Goal: Task Accomplishment & Management: Manage account settings

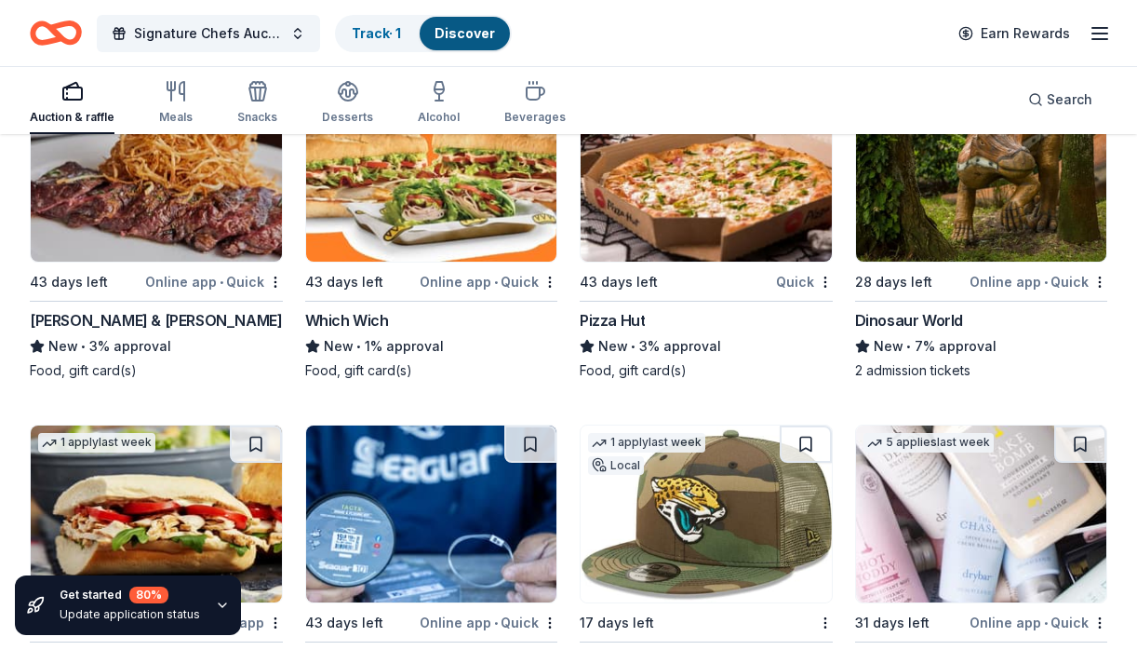
scroll to position [19152, 0]
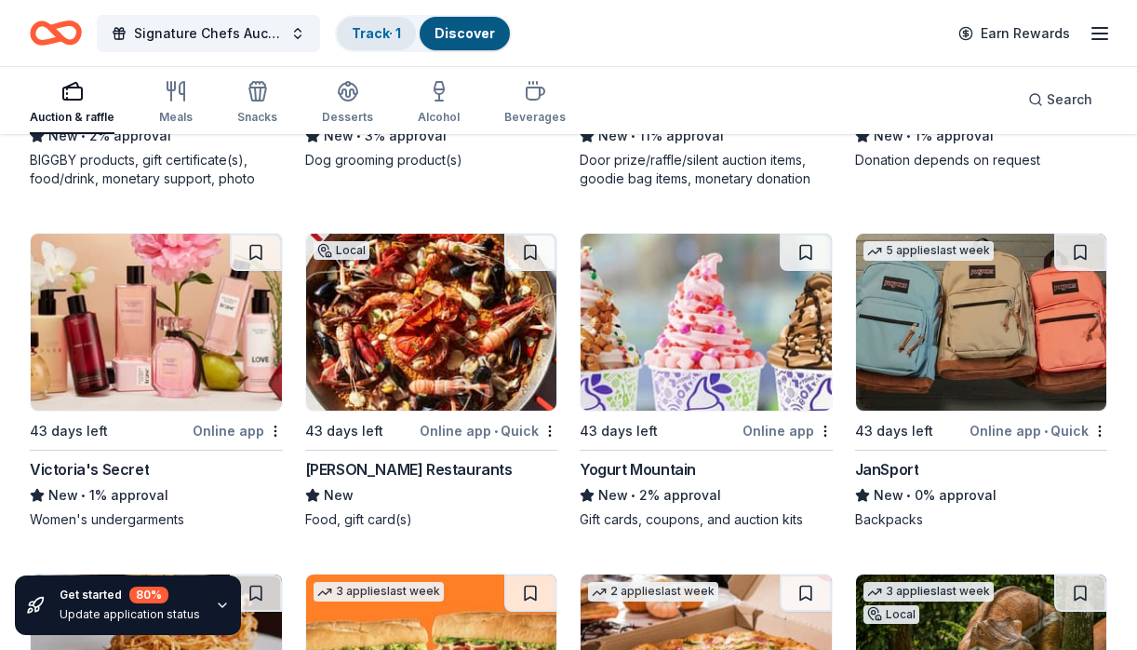
click at [372, 30] on link "Track · 1" at bounding box center [376, 33] width 49 height 16
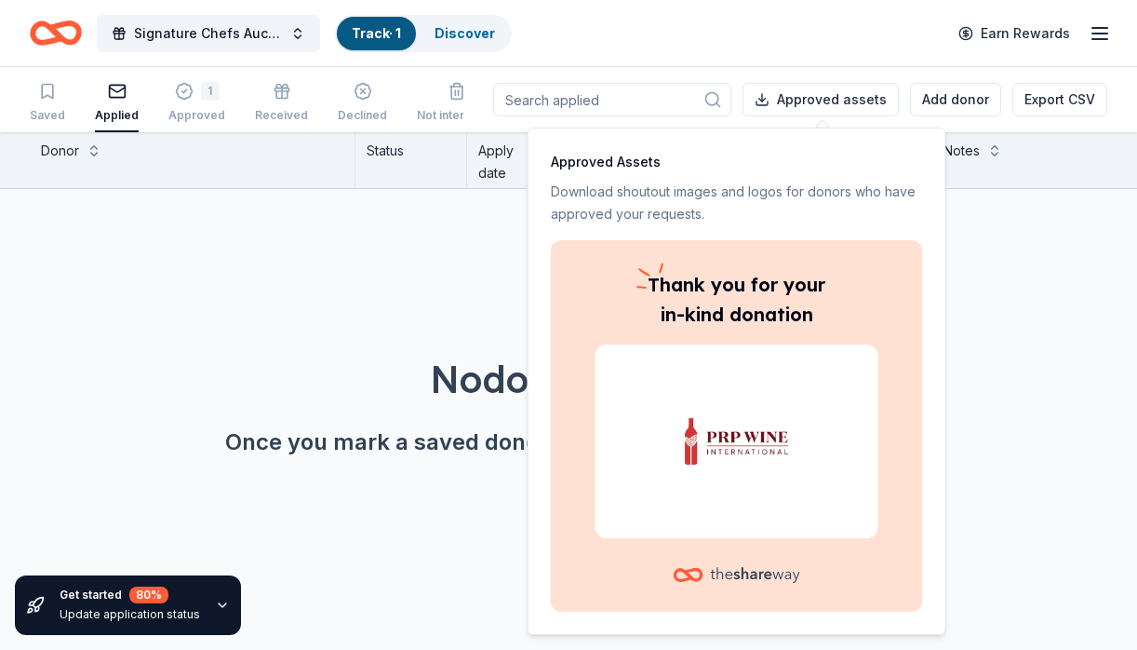
click at [733, 468] on img at bounding box center [737, 441] width 238 height 119
click at [396, 308] on div "No donors found. Once you mark a saved donor as "applied" they'll show up here." at bounding box center [574, 353] width 1137 height 328
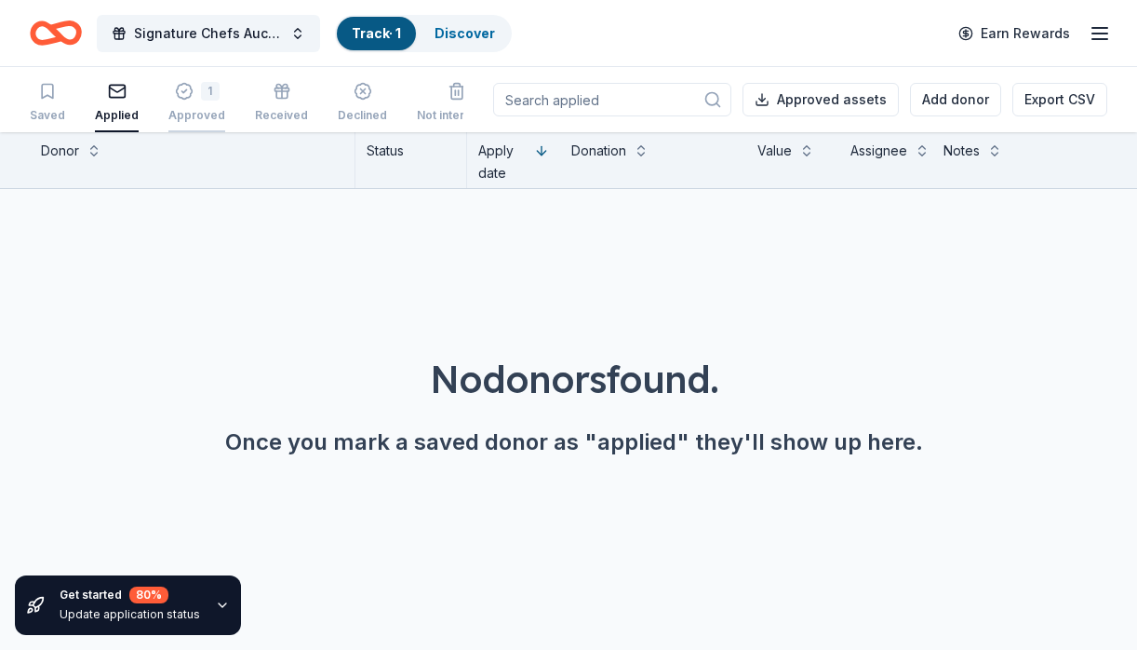
click at [186, 108] on div "Approved" at bounding box center [196, 115] width 57 height 15
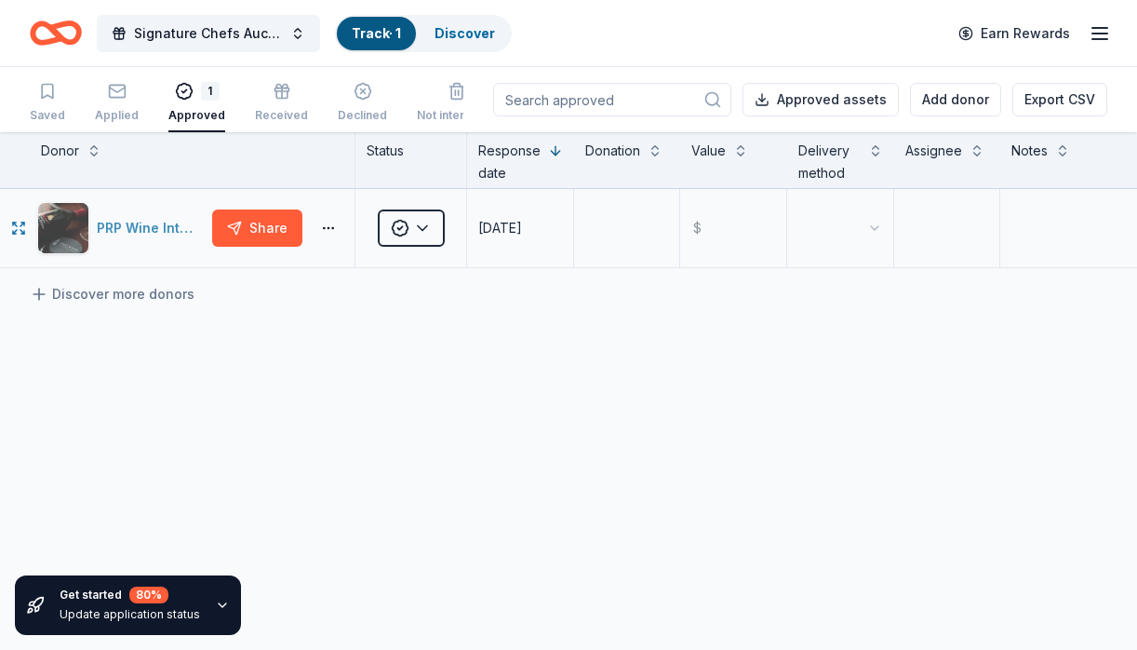
click at [138, 227] on div "PRP Wine International" at bounding box center [151, 228] width 108 height 22
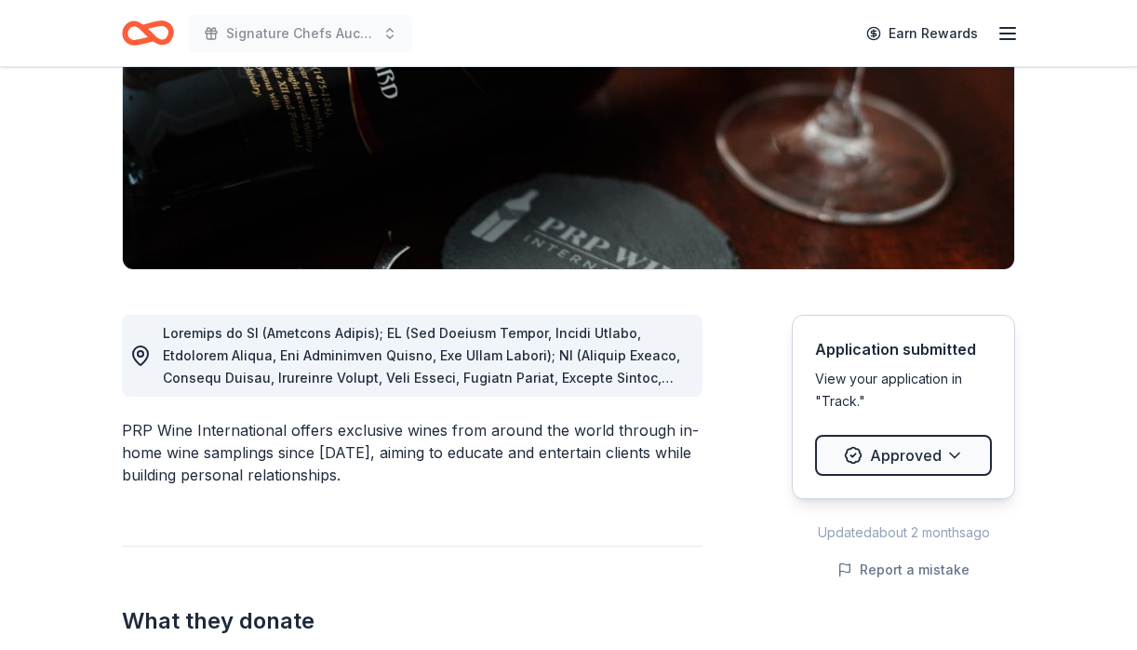
scroll to position [382, 0]
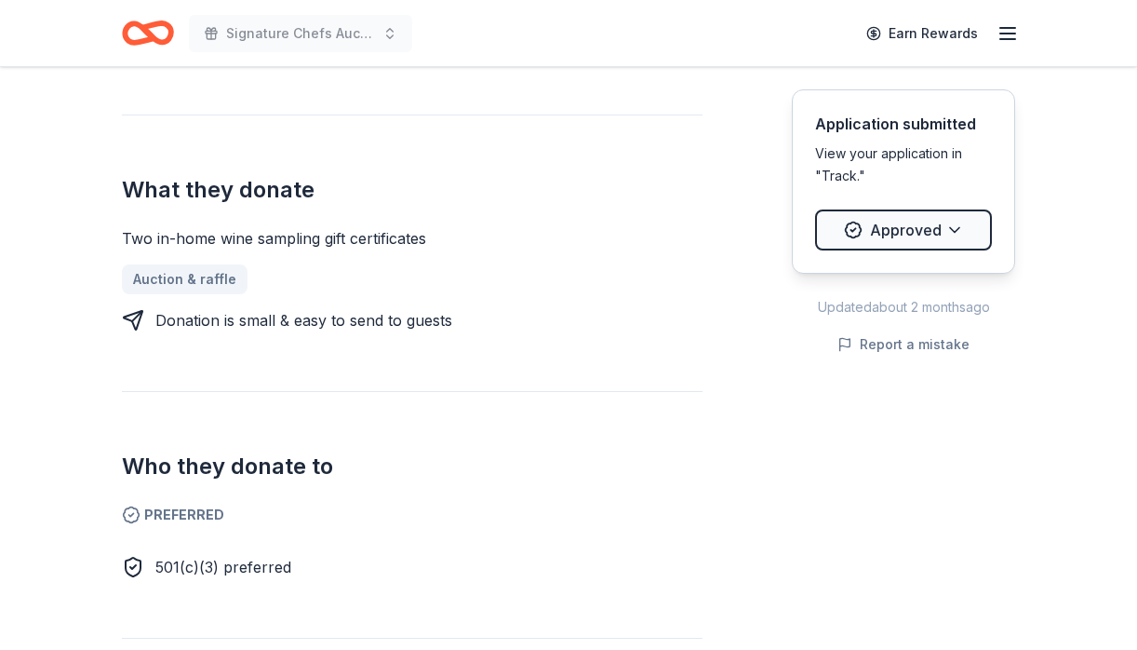
scroll to position [665, 0]
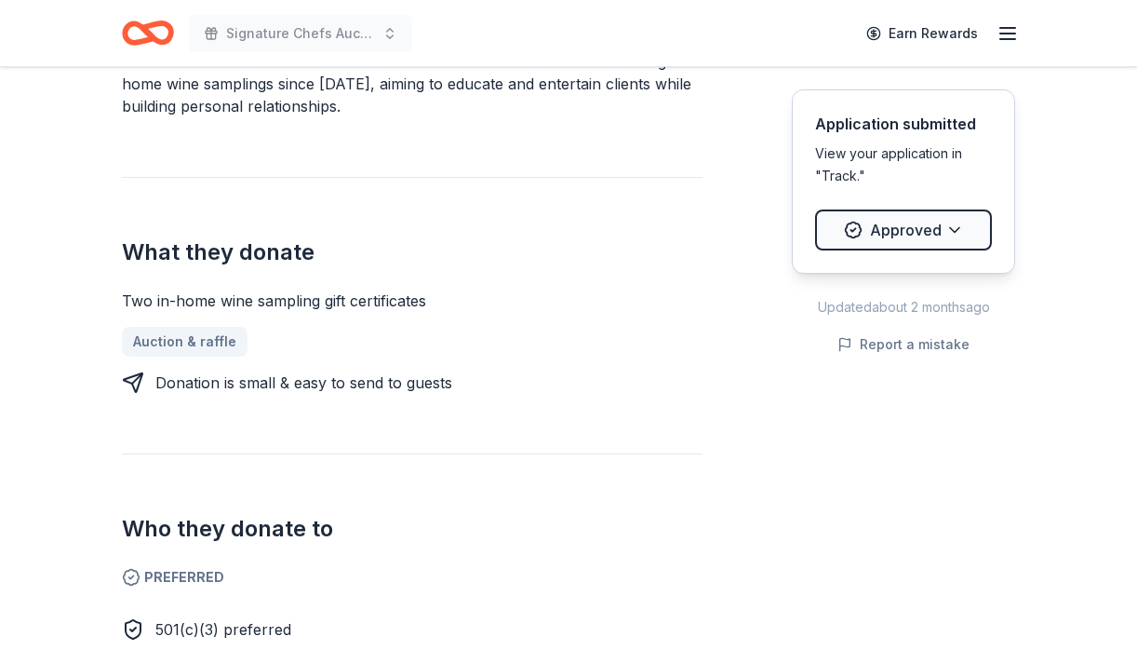
drag, startPoint x: 441, startPoint y: 300, endPoint x: 116, endPoint y: 292, distance: 324.9
